Goal: Navigation & Orientation: Go to known website

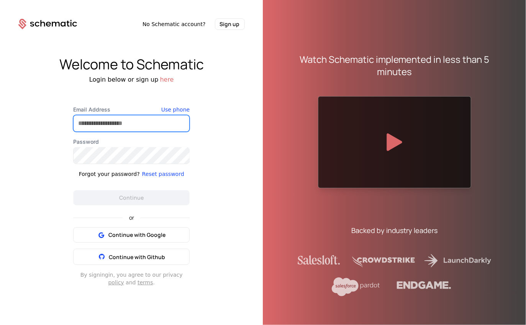
click at [93, 123] on input "Email Address" at bounding box center [132, 123] width 116 height 16
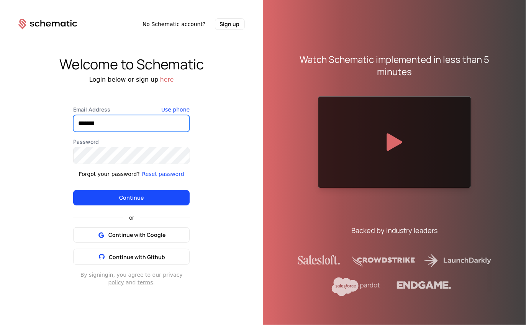
type input "**********"
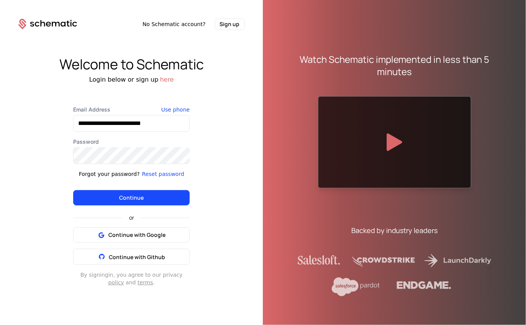
click at [116, 200] on button "Continue" at bounding box center [131, 197] width 116 height 15
